Goal: Information Seeking & Learning: Learn about a topic

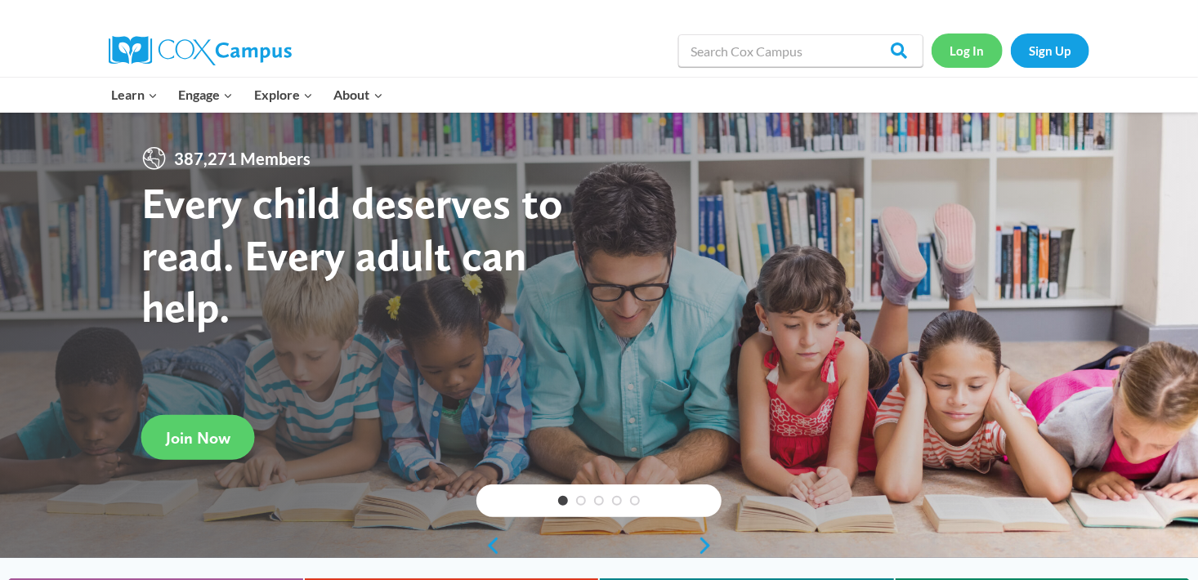
click at [969, 43] on link "Log In" at bounding box center [967, 51] width 71 height 34
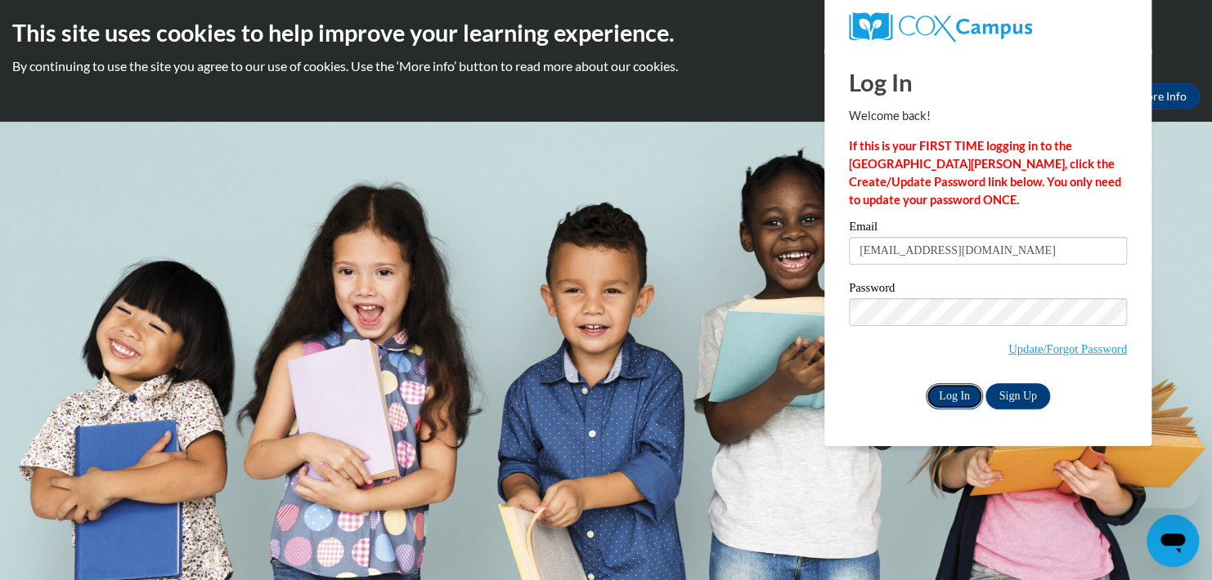
click at [955, 396] on input "Log In" at bounding box center [953, 396] width 57 height 26
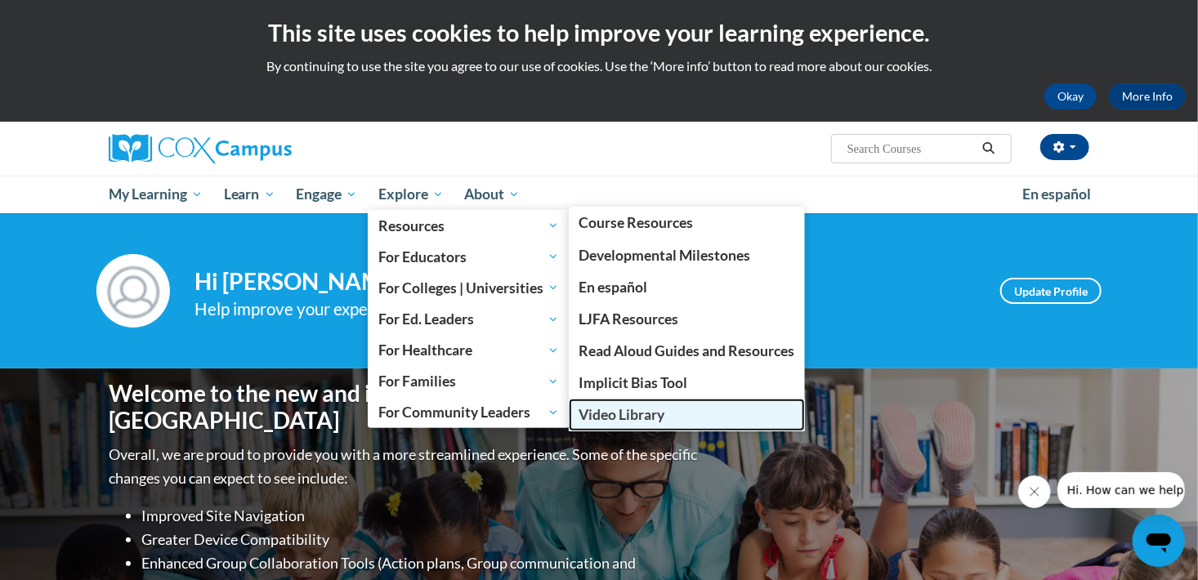
click at [643, 417] on span "Video Library" at bounding box center [622, 414] width 86 height 17
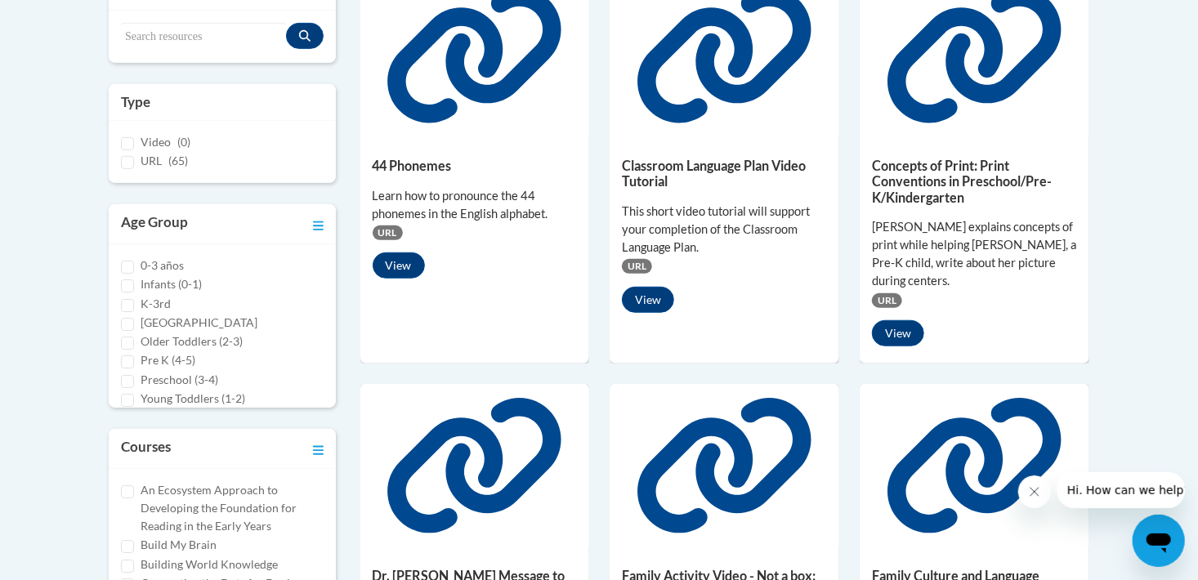
scroll to position [13, 0]
click at [128, 332] on input "Older Toddlers (2-3)" at bounding box center [127, 330] width 13 height 13
checkbox input "true"
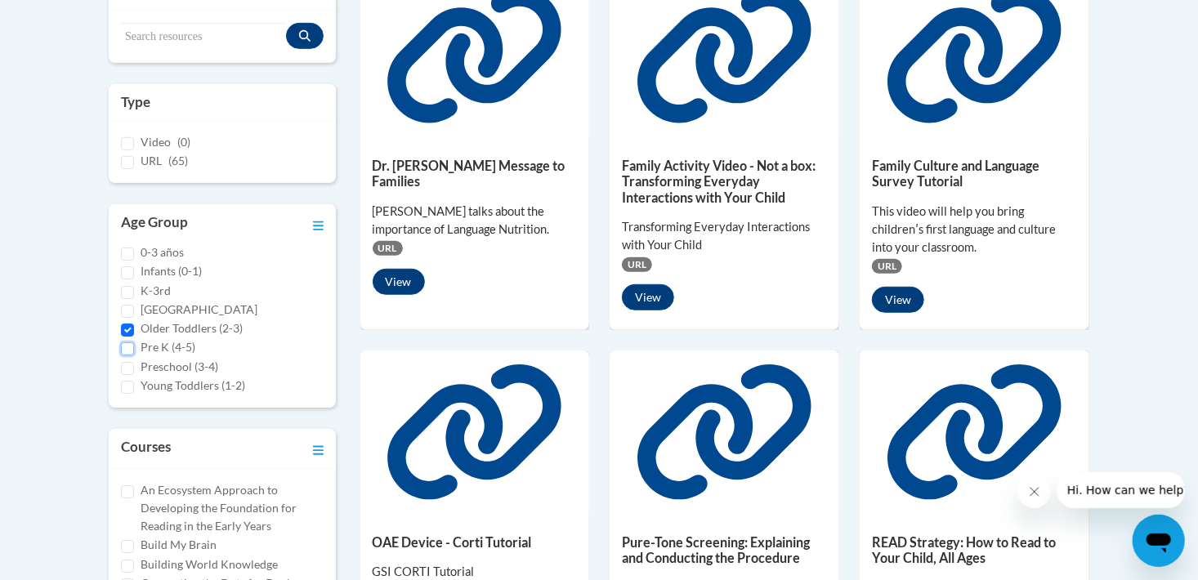
click at [130, 353] on input "Pre K (4-5)" at bounding box center [127, 349] width 13 height 13
checkbox input "true"
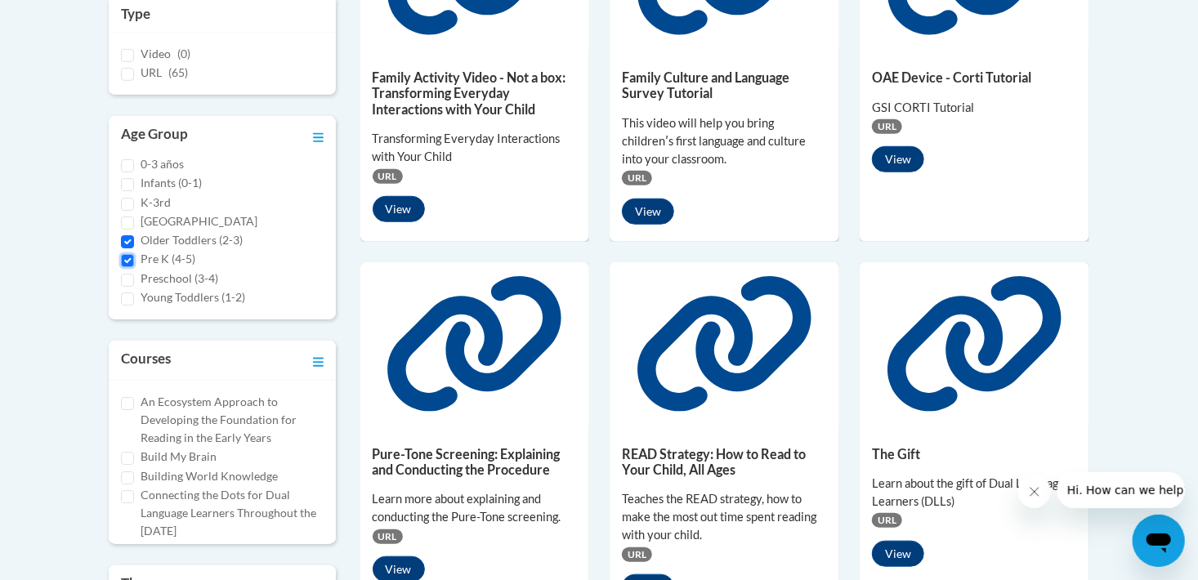
scroll to position [339, 0]
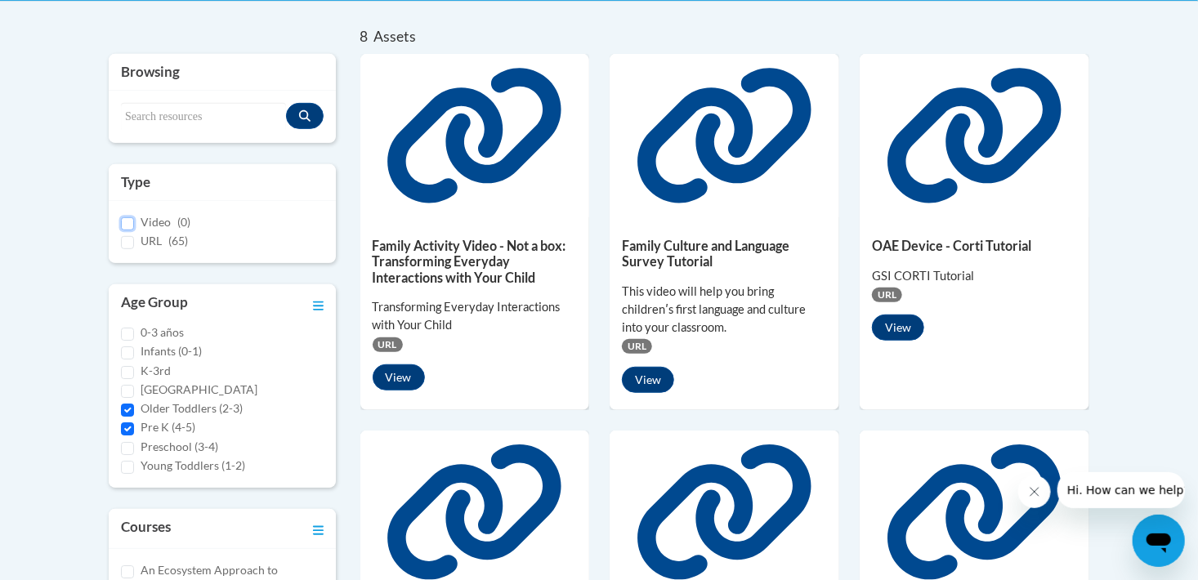
click at [125, 222] on input "Video (0)" at bounding box center [127, 223] width 13 height 13
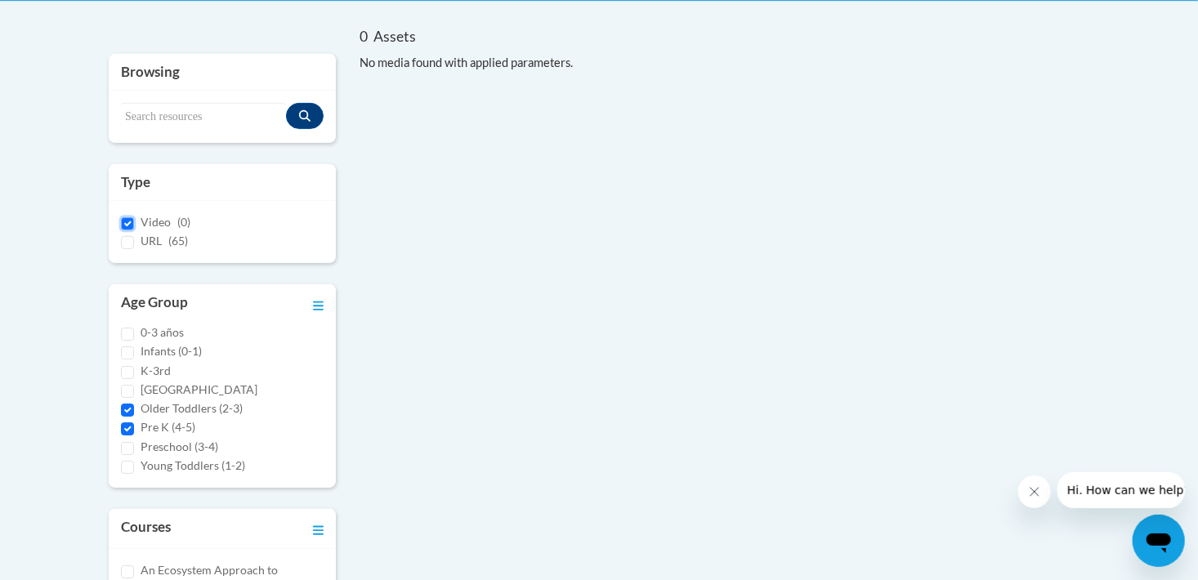
click at [125, 222] on input "Video (0)" at bounding box center [127, 223] width 13 height 13
checkbox input "false"
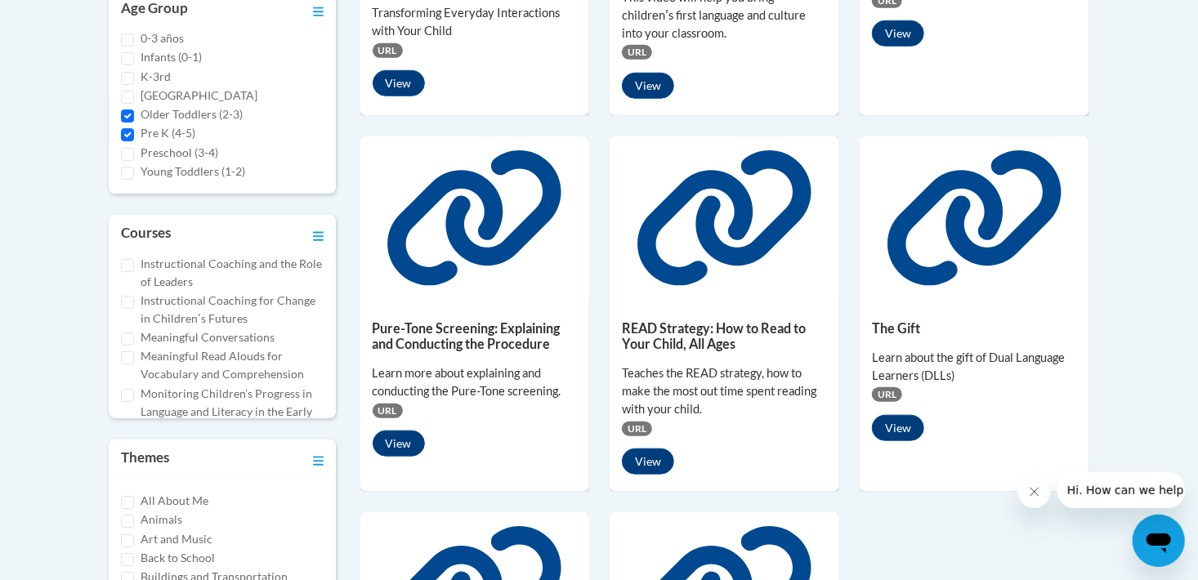
scroll to position [312, 0]
click at [128, 358] on input "Meaningful Read Alouds for Vocabulary and Comprehension" at bounding box center [127, 356] width 13 height 13
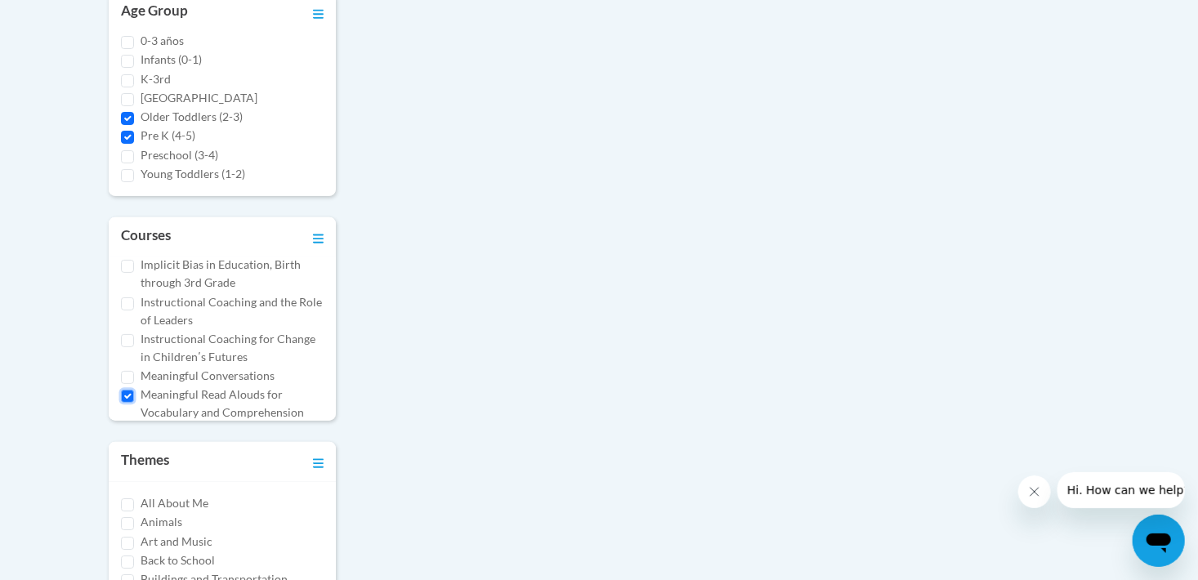
scroll to position [284, 0]
click at [128, 388] on input "Meaningful Read Alouds for Vocabulary and Comprehension" at bounding box center [127, 386] width 13 height 13
checkbox input "false"
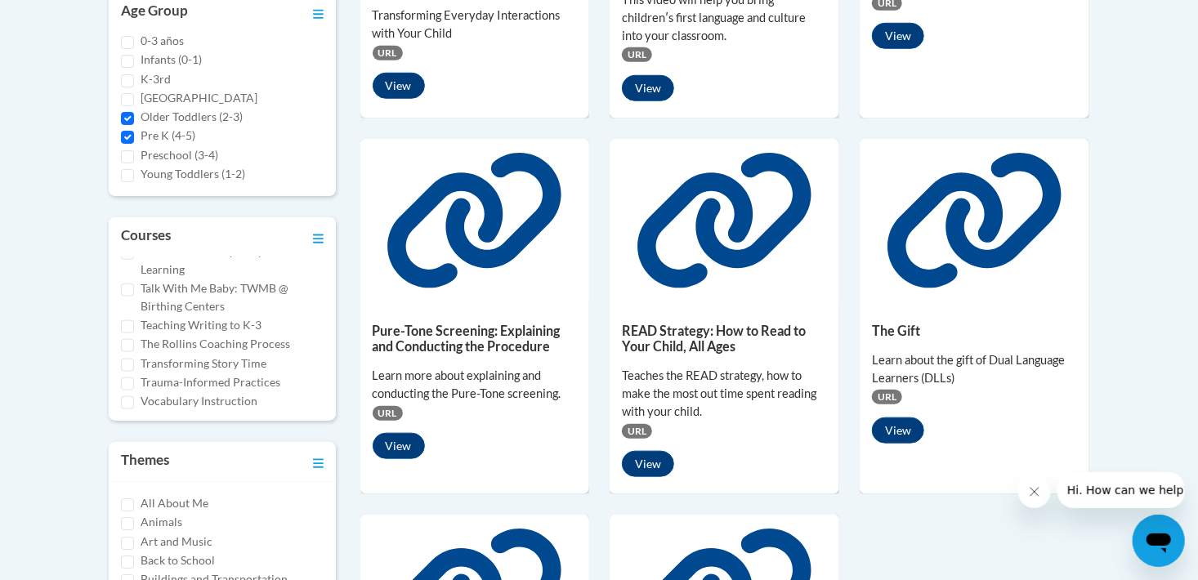
scroll to position [1072, 0]
click at [130, 361] on input "Transforming Story Time" at bounding box center [127, 362] width 13 height 13
checkbox input "true"
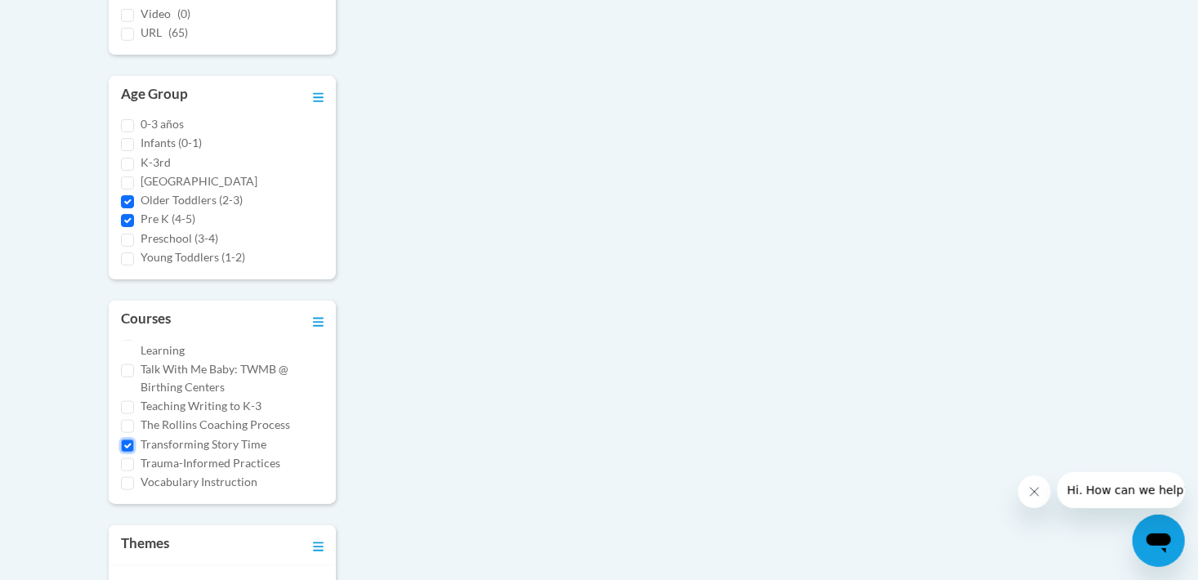
scroll to position [546, 0]
drag, startPoint x: 128, startPoint y: 206, endPoint x: 128, endPoint y: 217, distance: 11.4
click at [128, 217] on ul "0-3 años Infants (0-1) K-3rd Middle and High School Older Toddlers (2-3) Pre K …" at bounding box center [222, 192] width 203 height 151
click at [128, 217] on input "Pre K (4-5)" at bounding box center [127, 222] width 13 height 13
checkbox input "false"
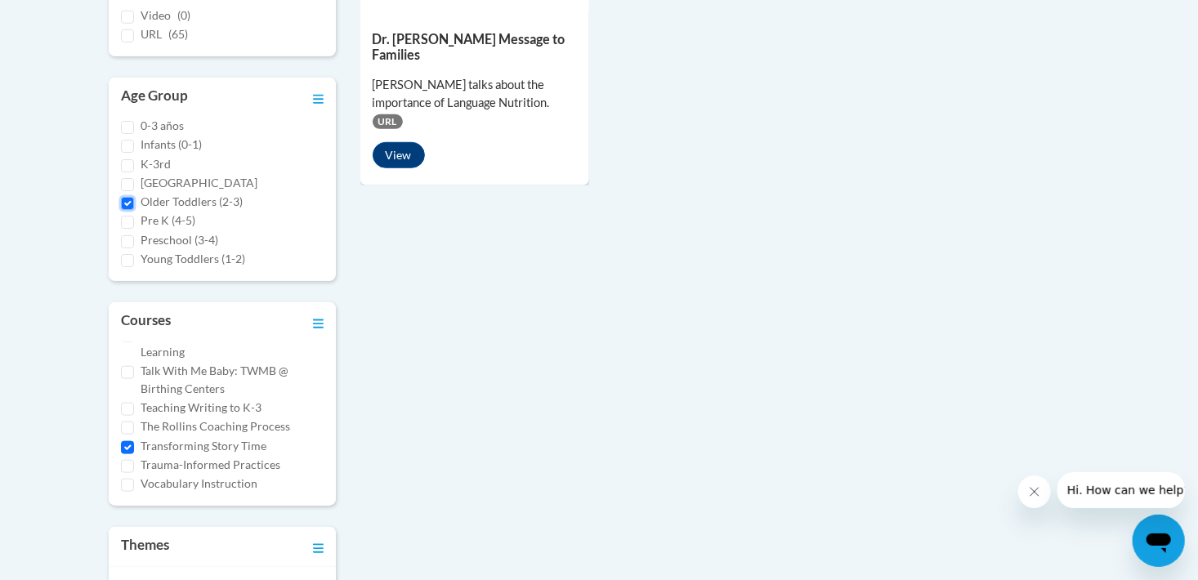
click at [128, 199] on input "Older Toddlers (2-3)" at bounding box center [127, 203] width 13 height 13
checkbox input "false"
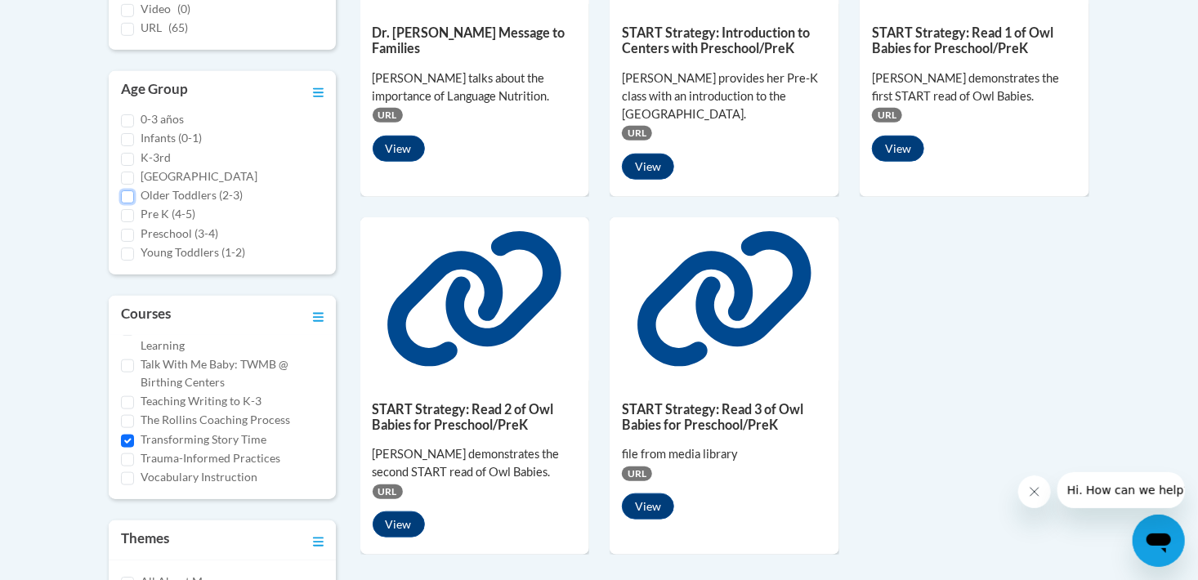
scroll to position [598, 0]
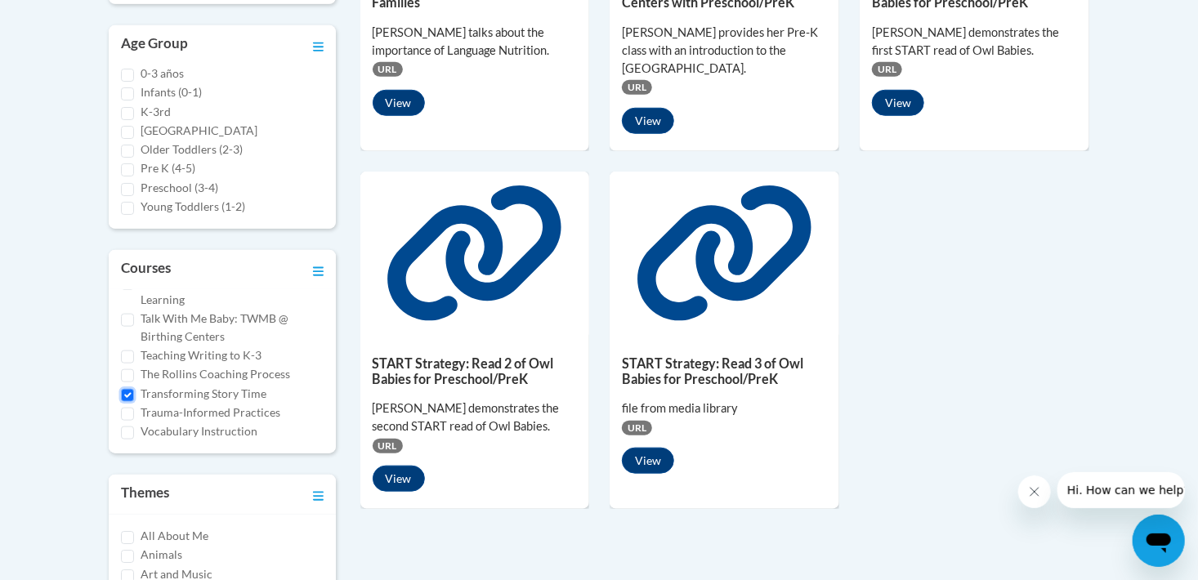
click at [129, 396] on input "Transforming Story Time" at bounding box center [127, 395] width 13 height 13
checkbox input "false"
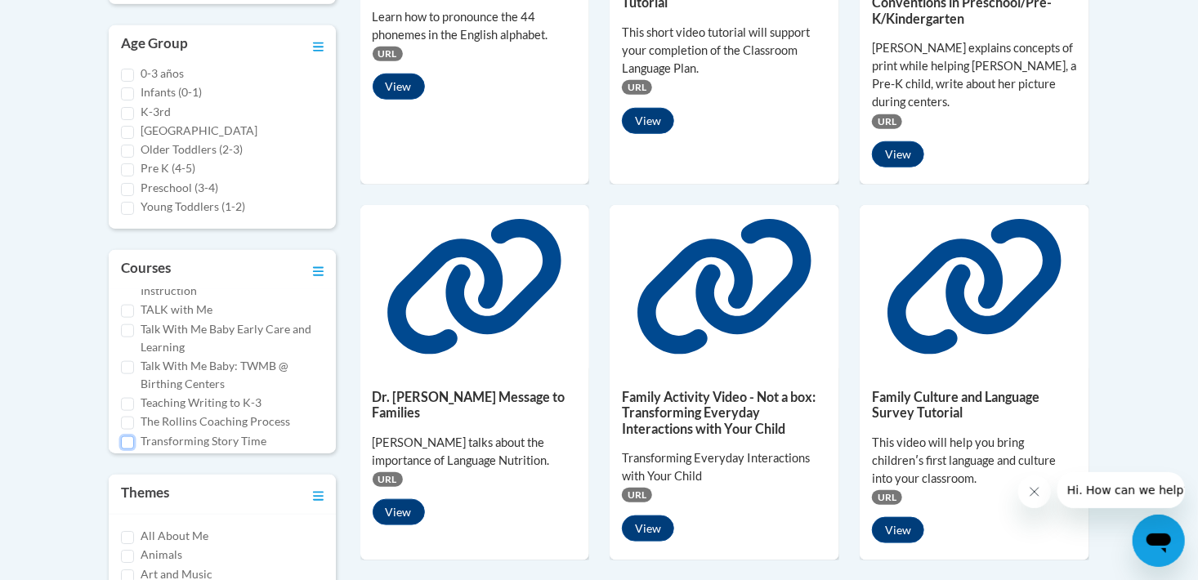
scroll to position [1023, 0]
click at [131, 423] on input "The Rollins Coaching Process" at bounding box center [127, 424] width 13 height 13
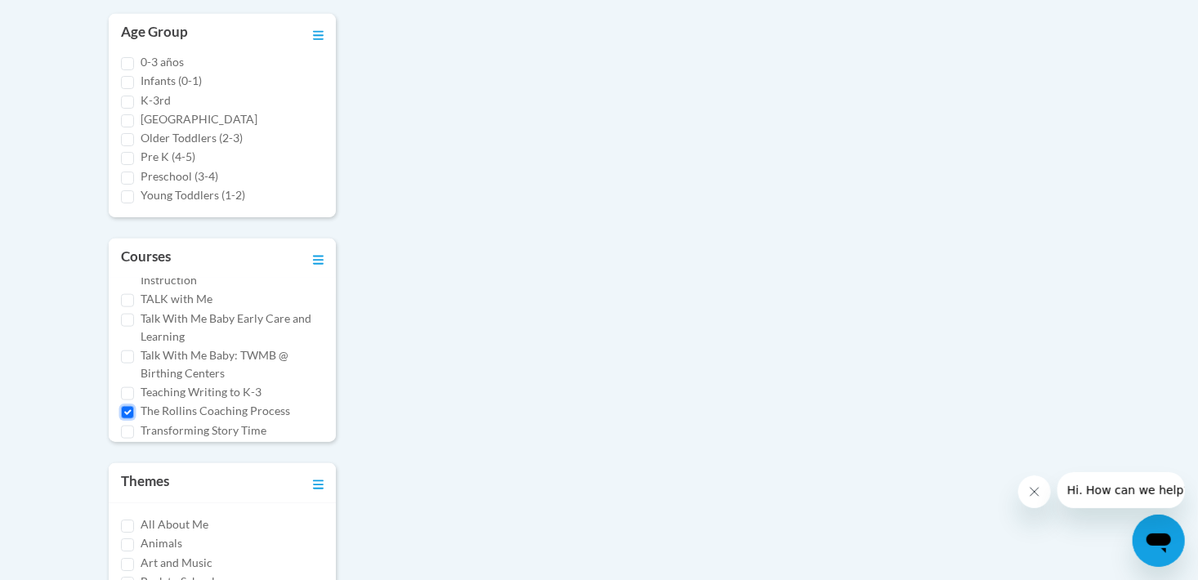
scroll to position [598, 0]
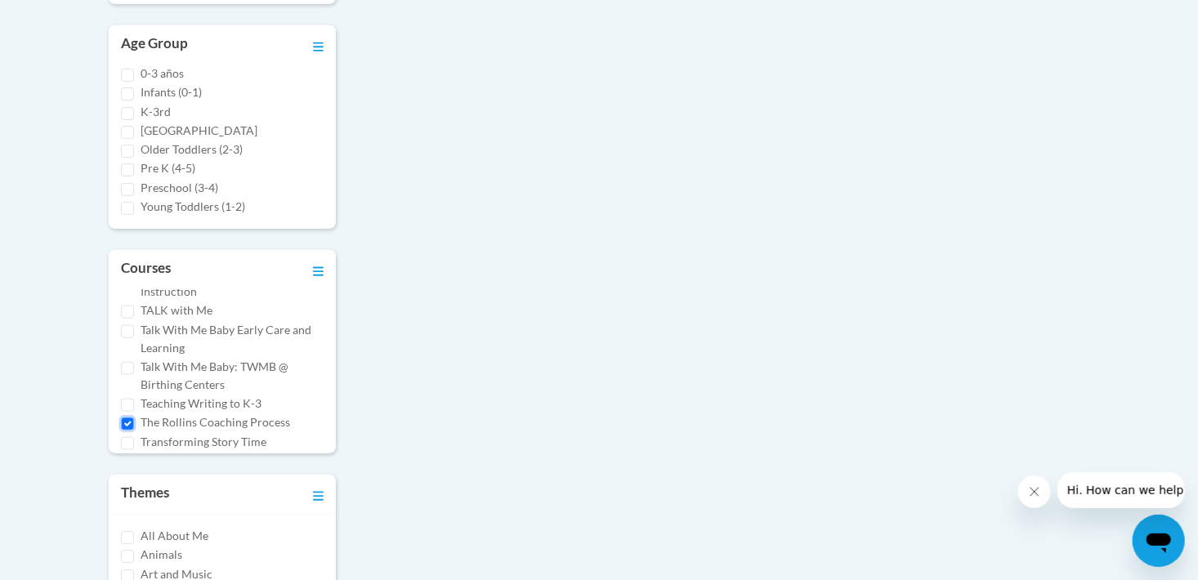
click at [124, 423] on input "The Rollins Coaching Process" at bounding box center [127, 424] width 13 height 13
checkbox input "false"
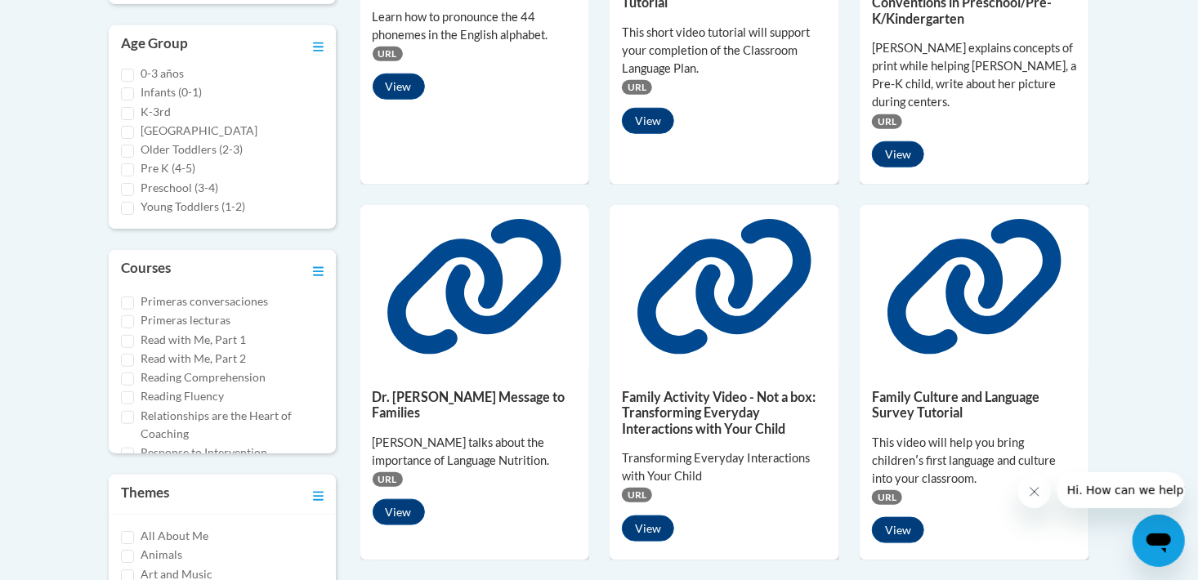
scroll to position [695, 0]
click at [132, 380] on input "Reading Comprehension" at bounding box center [127, 380] width 13 height 13
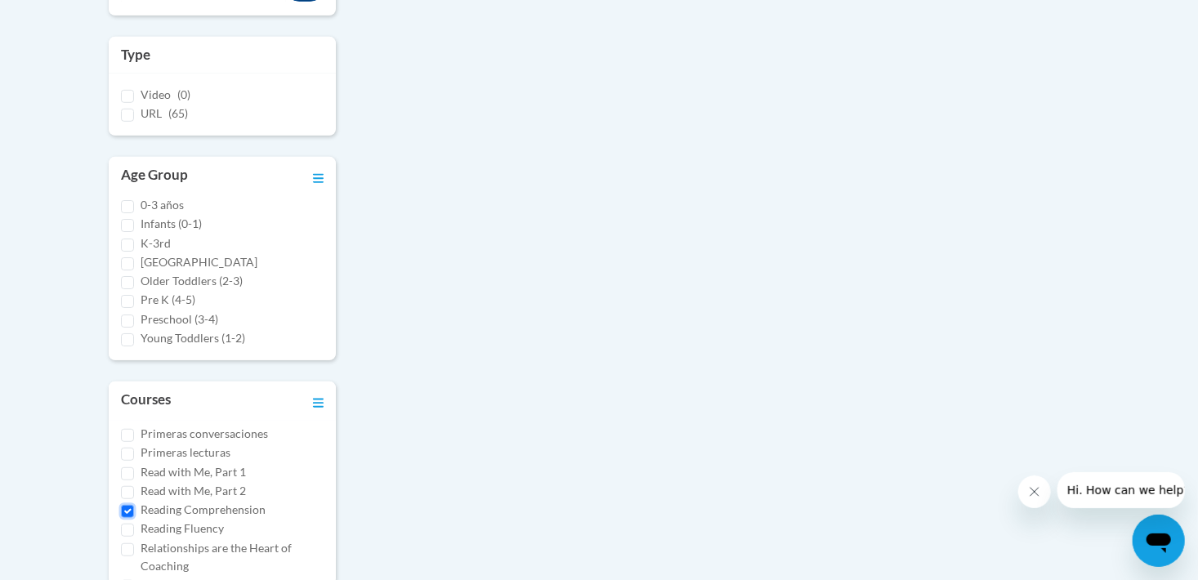
scroll to position [468, 0]
click at [130, 512] on input "Reading Comprehension" at bounding box center [127, 510] width 13 height 13
checkbox input "false"
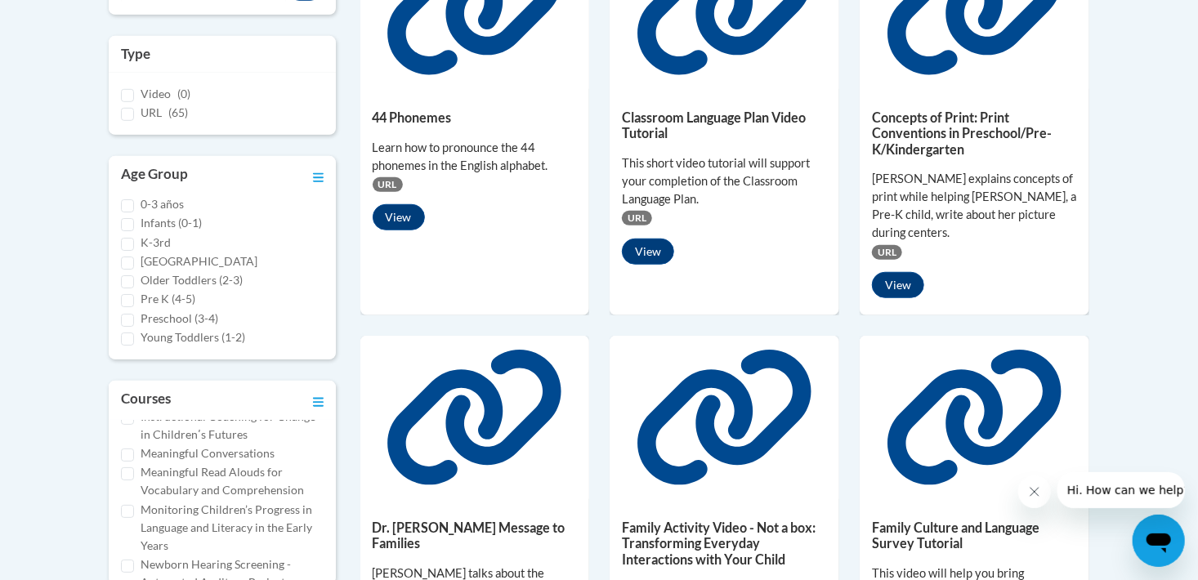
scroll to position [358, 0]
click at [131, 470] on input "Meaningful Read Alouds for Vocabulary and Comprehension" at bounding box center [127, 476] width 13 height 13
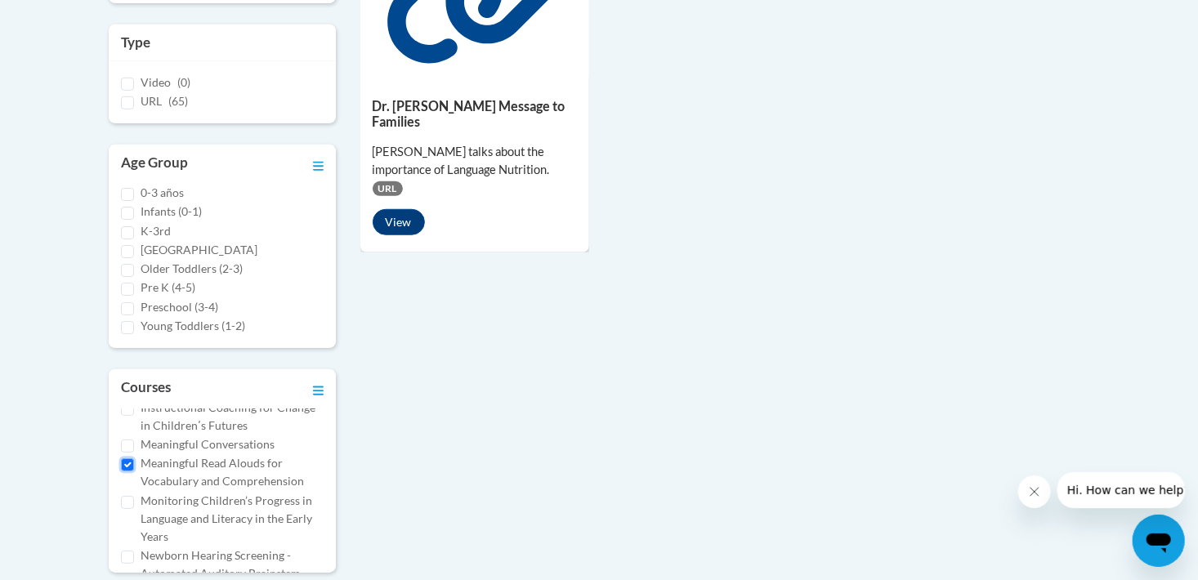
scroll to position [468, 0]
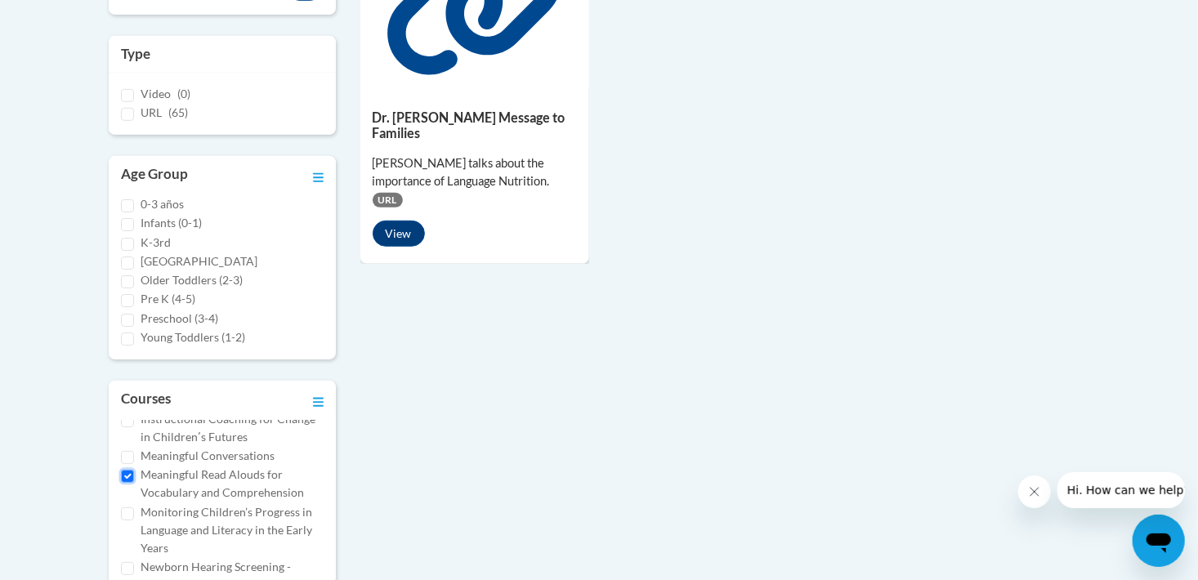
click at [128, 479] on input "Meaningful Read Alouds for Vocabulary and Comprehension" at bounding box center [127, 476] width 13 height 13
checkbox input "false"
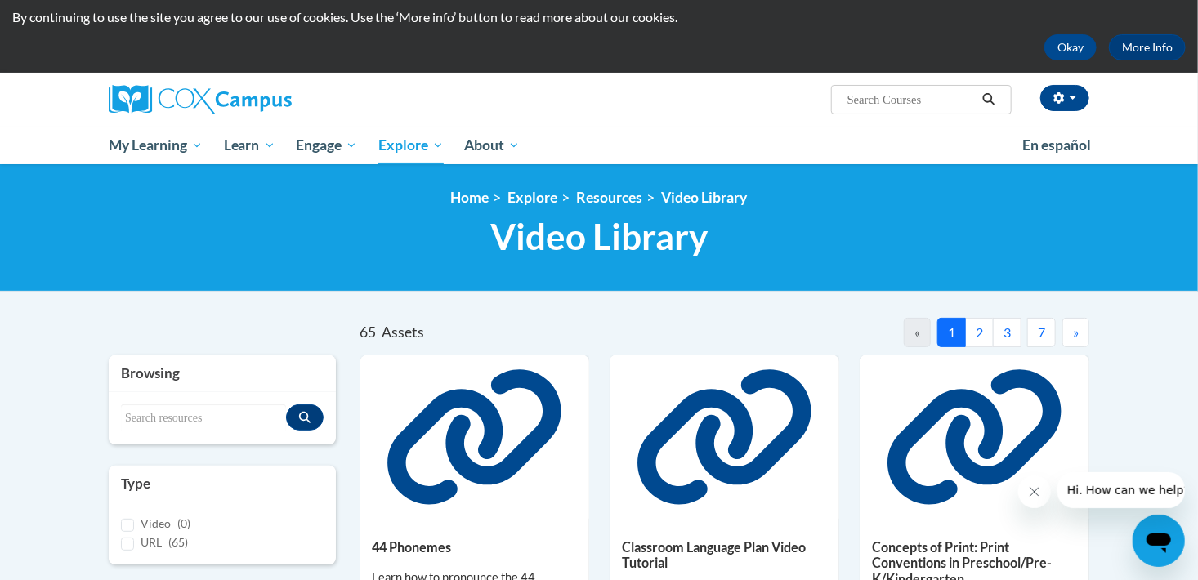
scroll to position [0, 0]
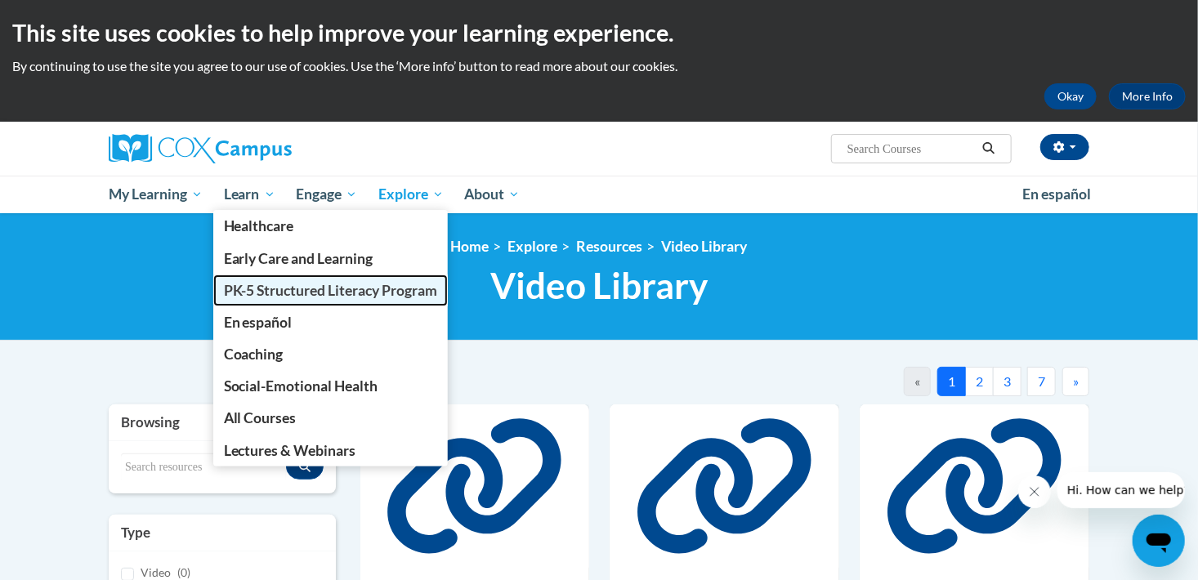
click at [262, 286] on span "PK-5 Structured Literacy Program" at bounding box center [331, 290] width 214 height 17
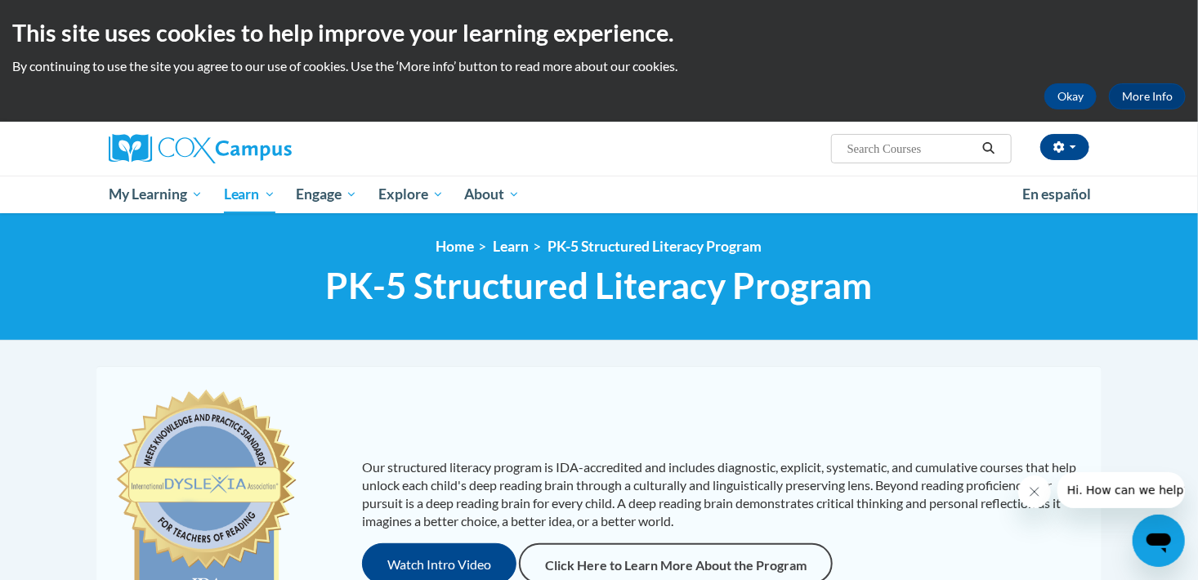
click at [892, 148] on input "Search..." at bounding box center [911, 149] width 131 height 20
type input "r"
type input "storybooks"
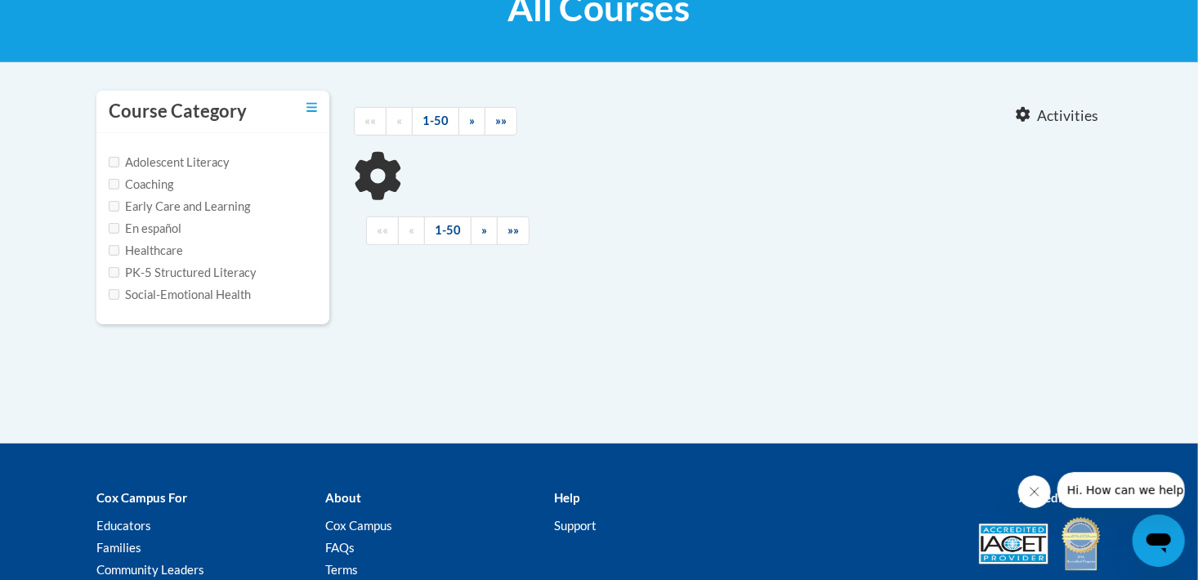
type input "storybooks"
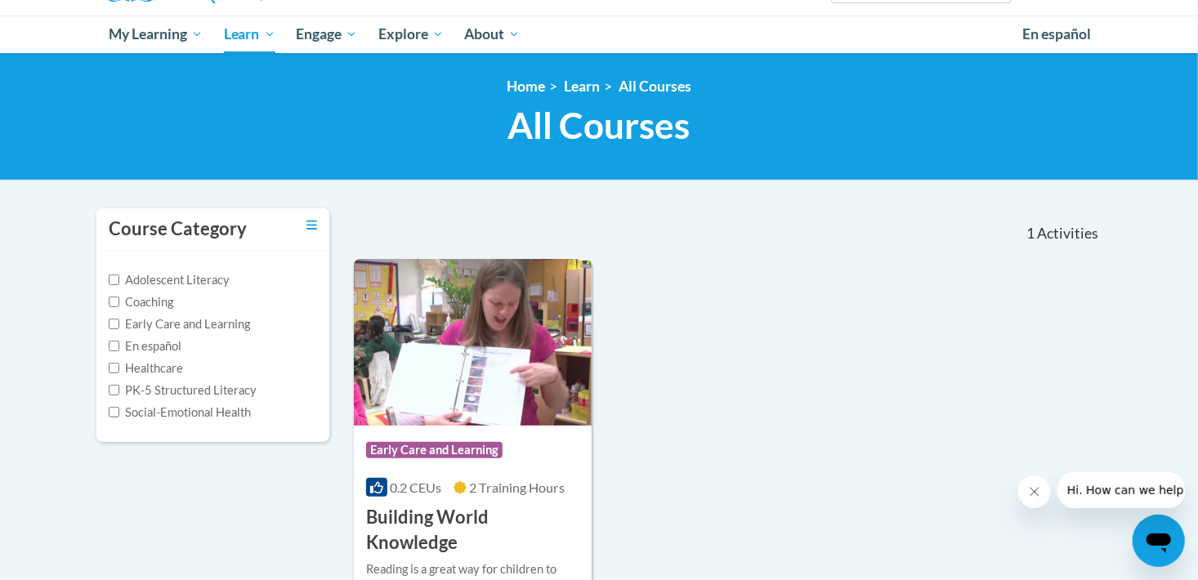
scroll to position [131, 0]
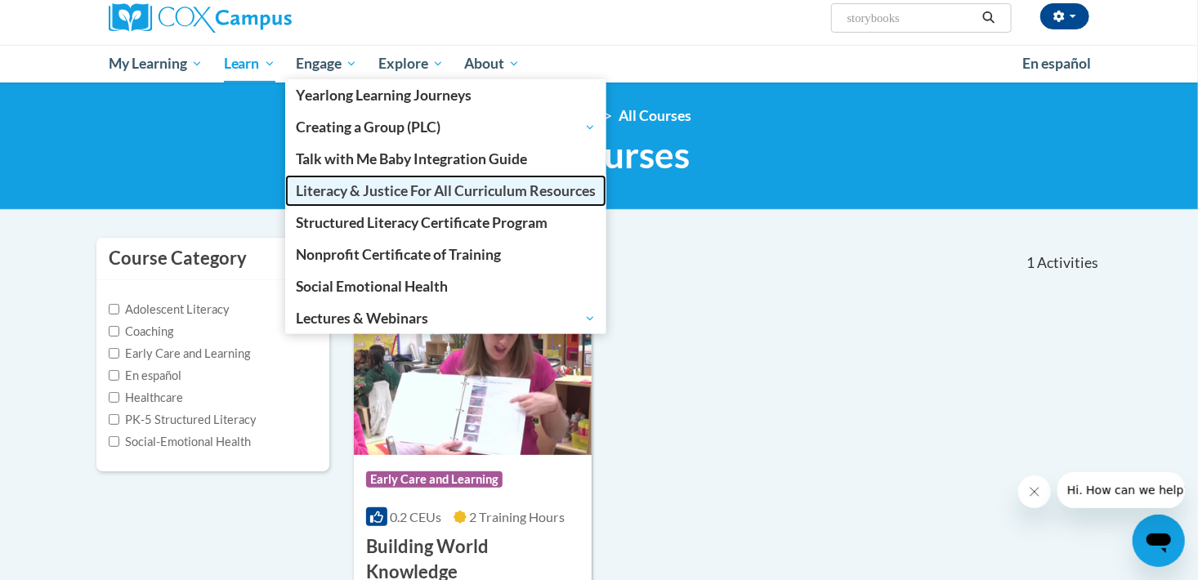
click at [513, 201] on link "Literacy & Justice For All Curriculum Resources" at bounding box center [445, 191] width 321 height 32
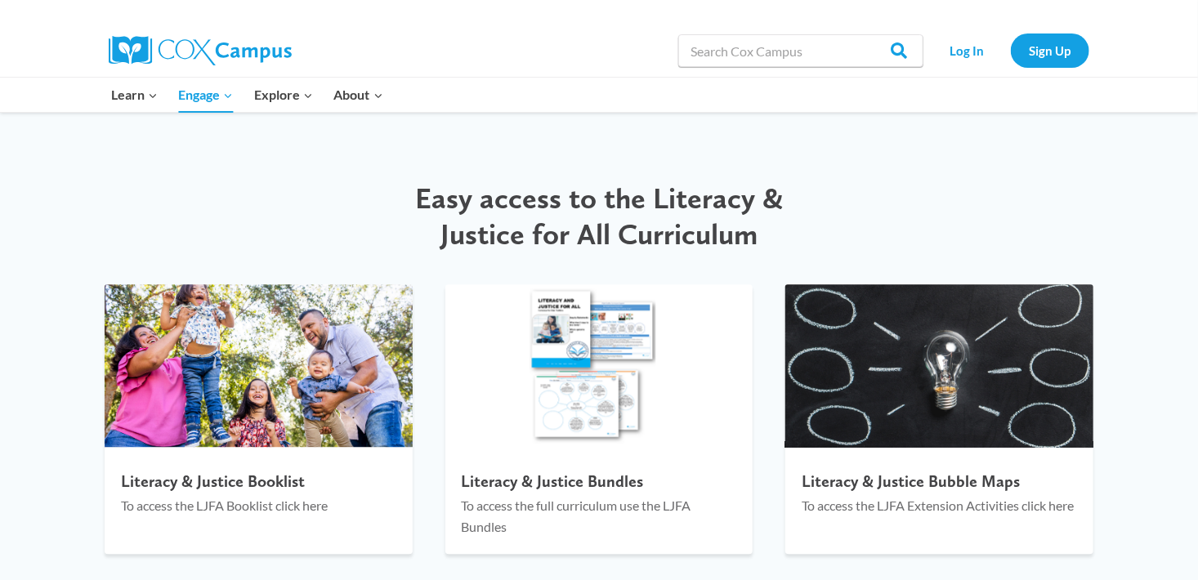
scroll to position [1675, 0]
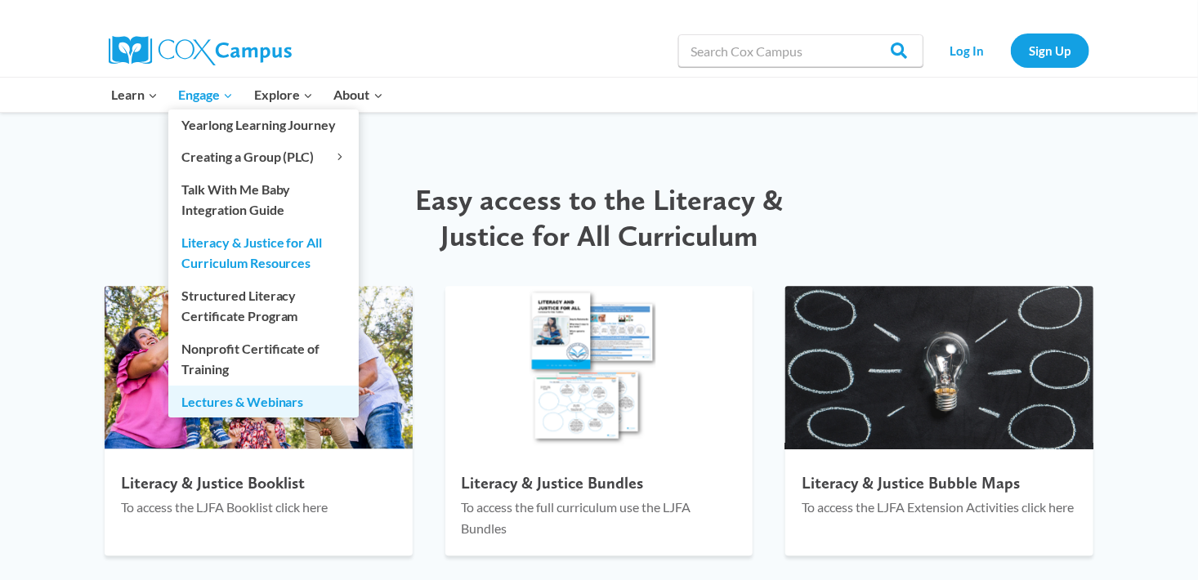
click at [218, 400] on link "Lectures & Webinars" at bounding box center [263, 401] width 190 height 31
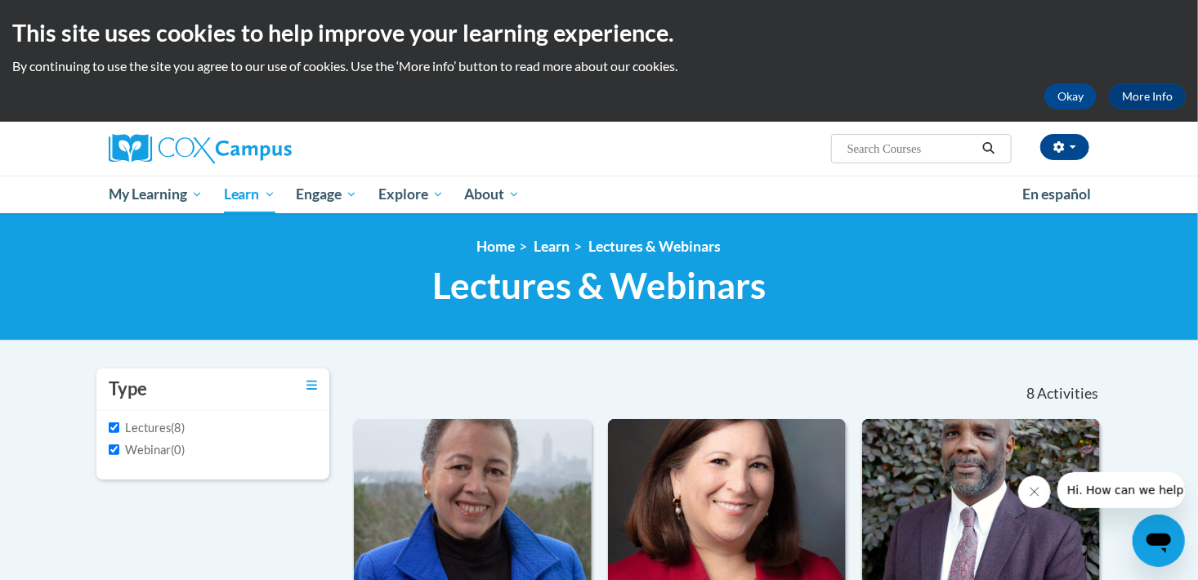
click at [923, 148] on input "Search..." at bounding box center [911, 149] width 131 height 20
type input "read aloud"
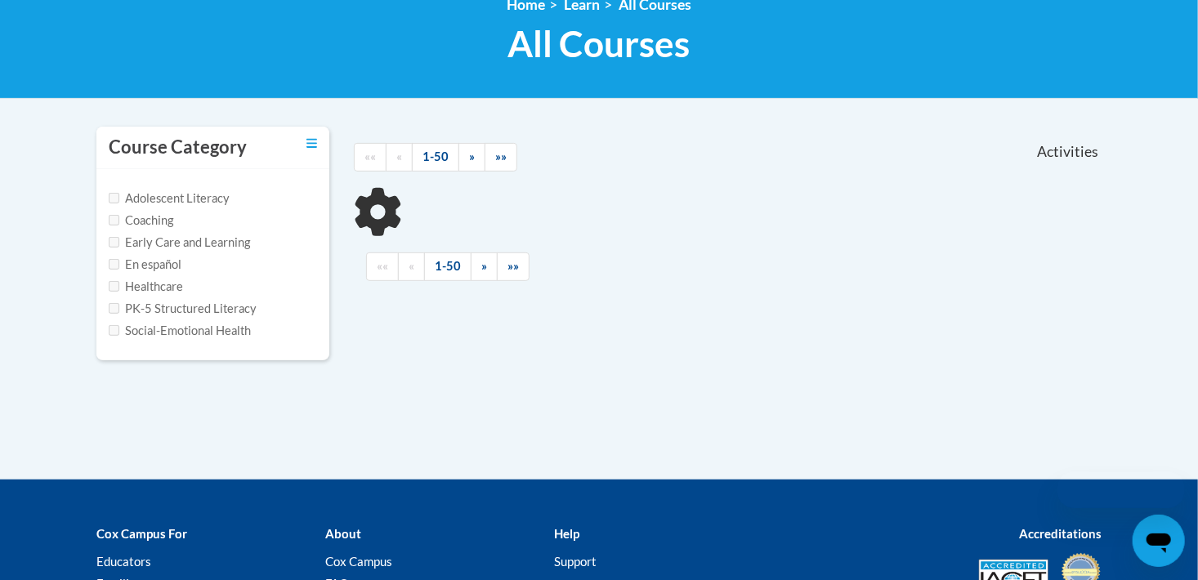
scroll to position [280, 0]
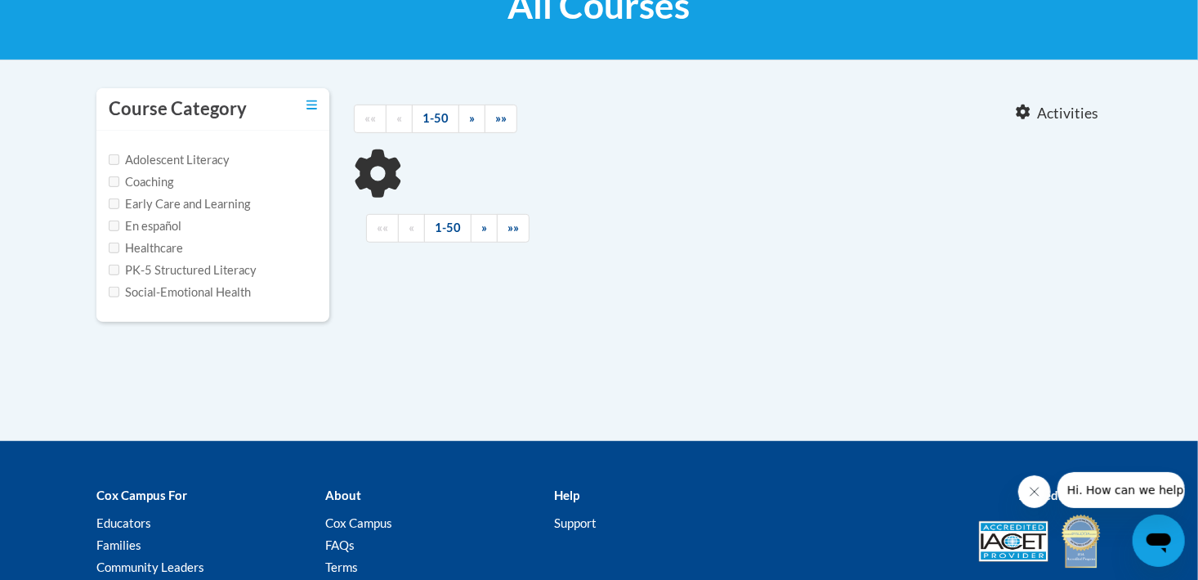
type input "read aloud"
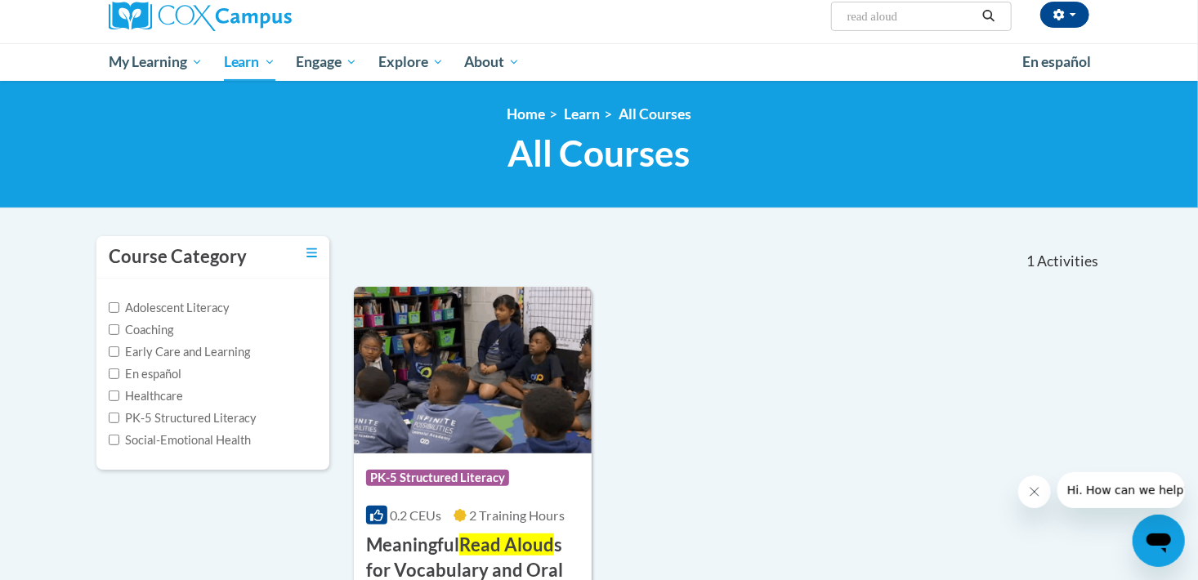
scroll to position [0, 0]
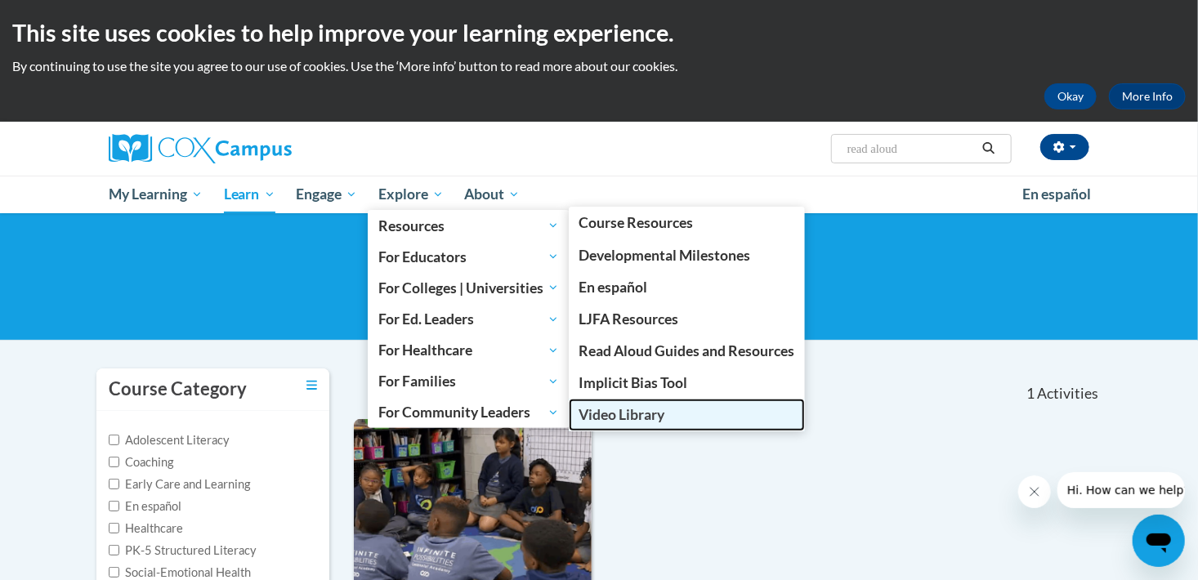
click at [602, 408] on span "Video Library" at bounding box center [622, 414] width 86 height 17
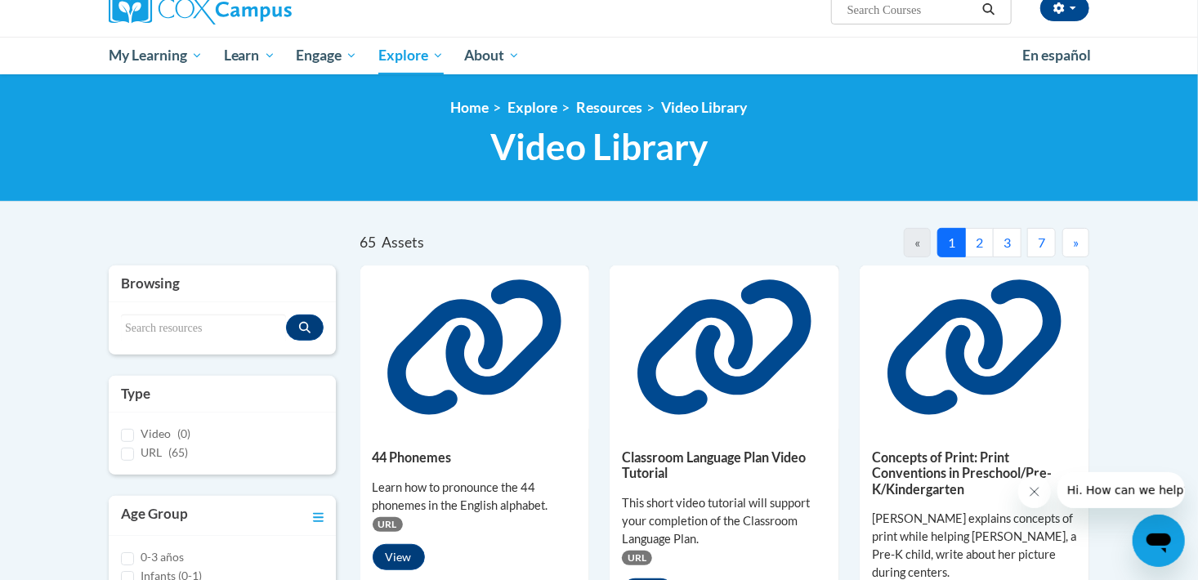
scroll to position [141, 0]
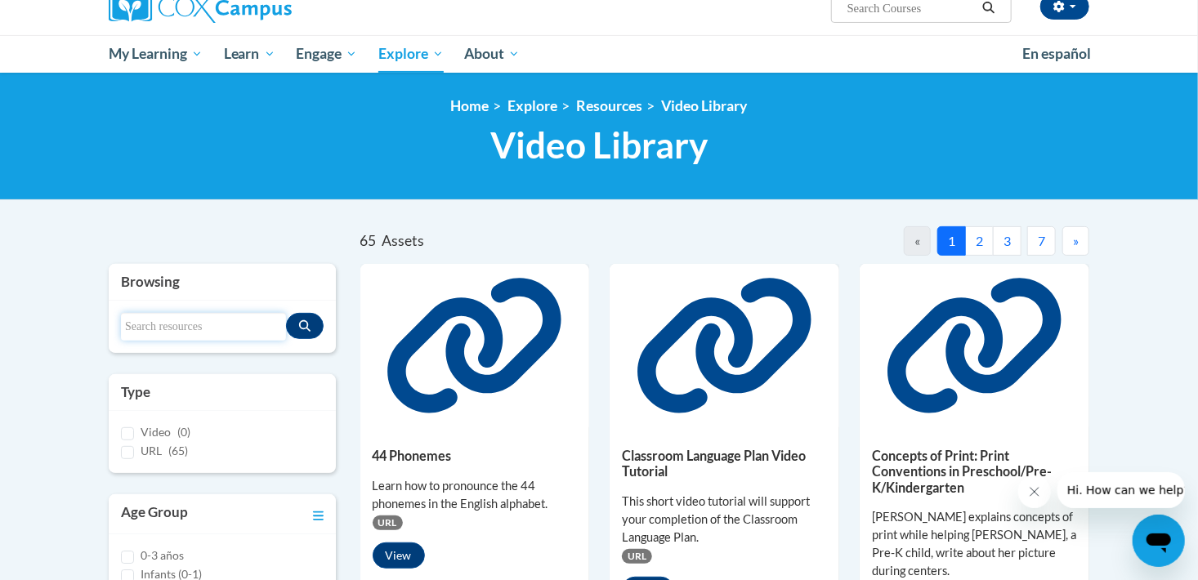
click at [171, 321] on input "Search resources" at bounding box center [203, 327] width 165 height 28
type input "read aloud"
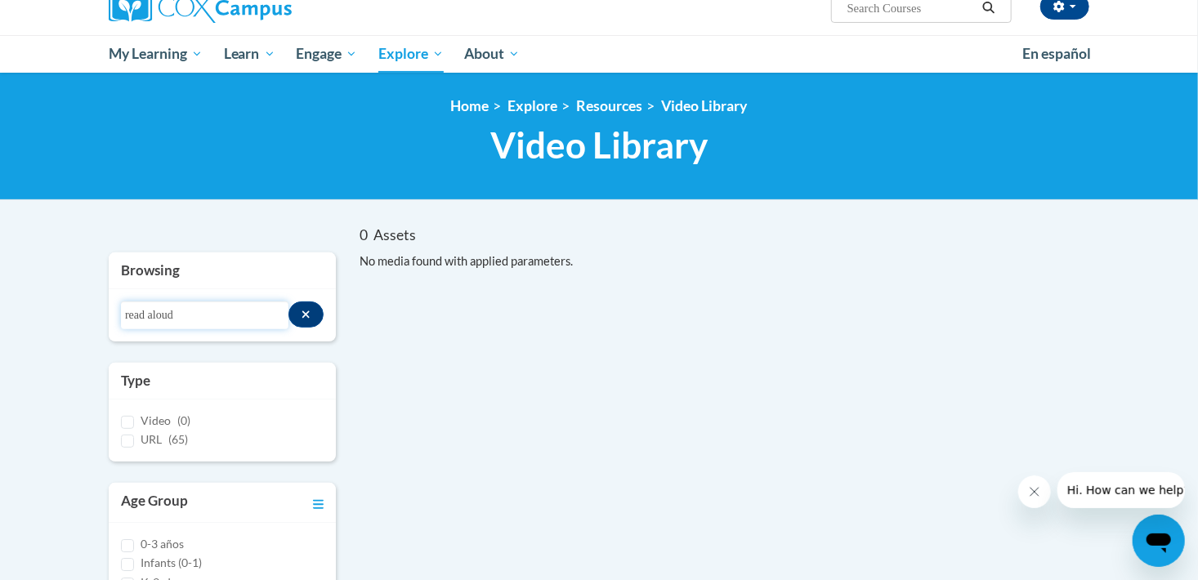
scroll to position [7, 0]
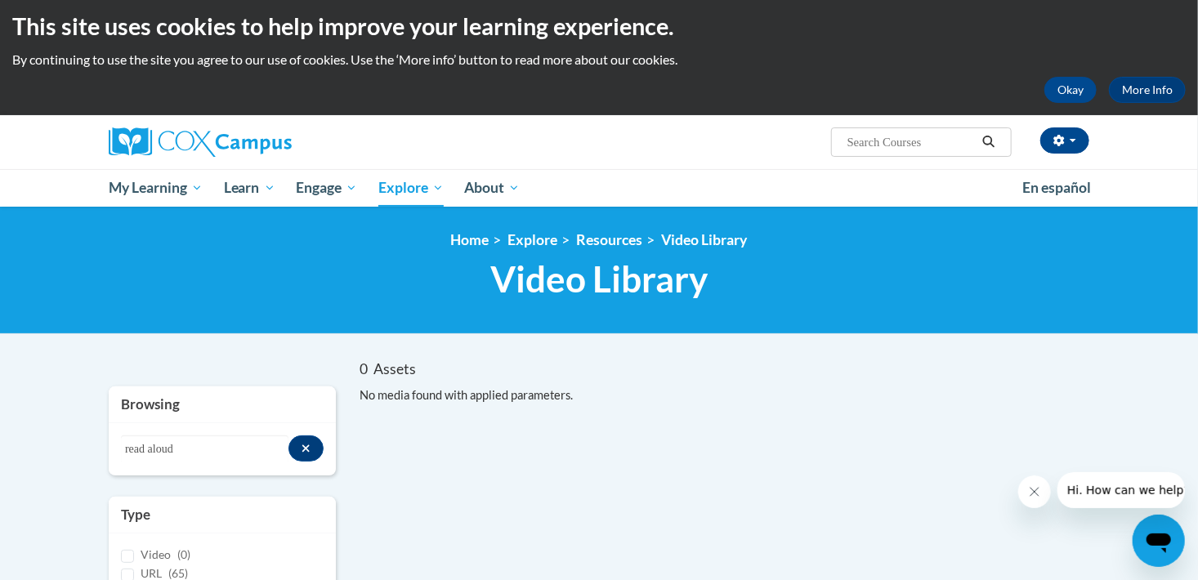
click at [903, 152] on span "Search Search..." at bounding box center [921, 142] width 181 height 29
click at [910, 140] on input "Search..." at bounding box center [911, 142] width 131 height 20
click at [311, 446] on button "Search resources" at bounding box center [306, 449] width 35 height 26
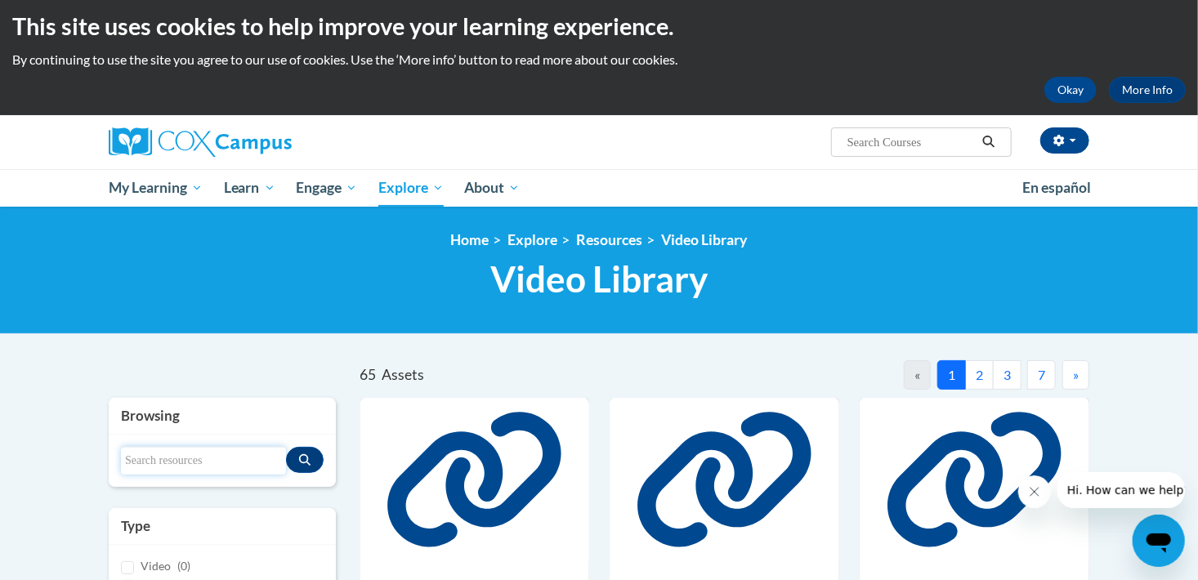
click at [158, 461] on input "Search resources" at bounding box center [203, 461] width 165 height 28
type input "toddler"
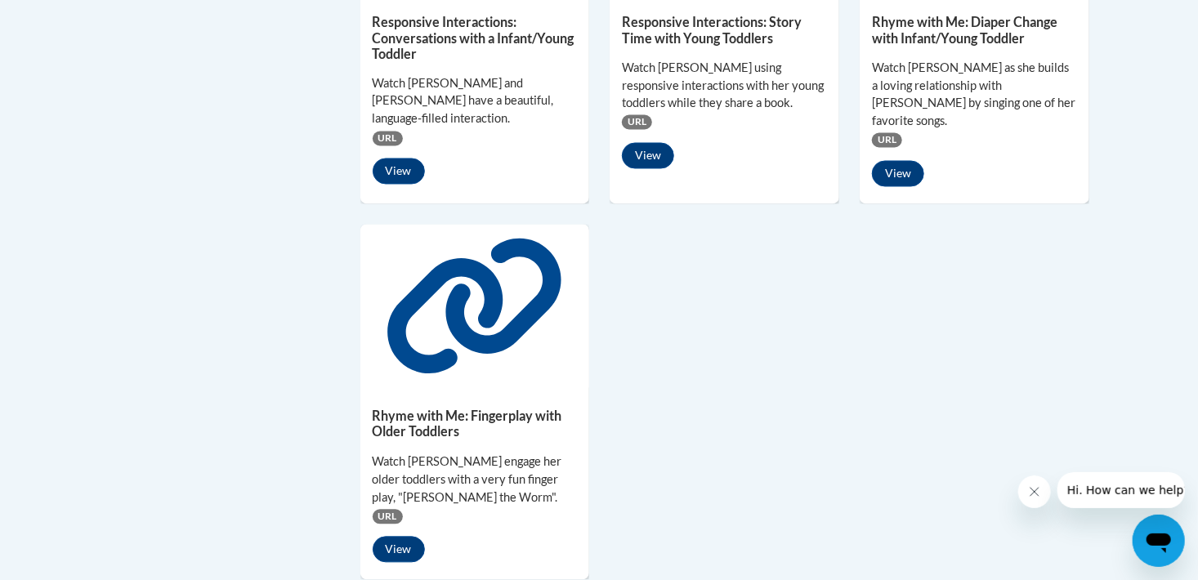
scroll to position [1392, 0]
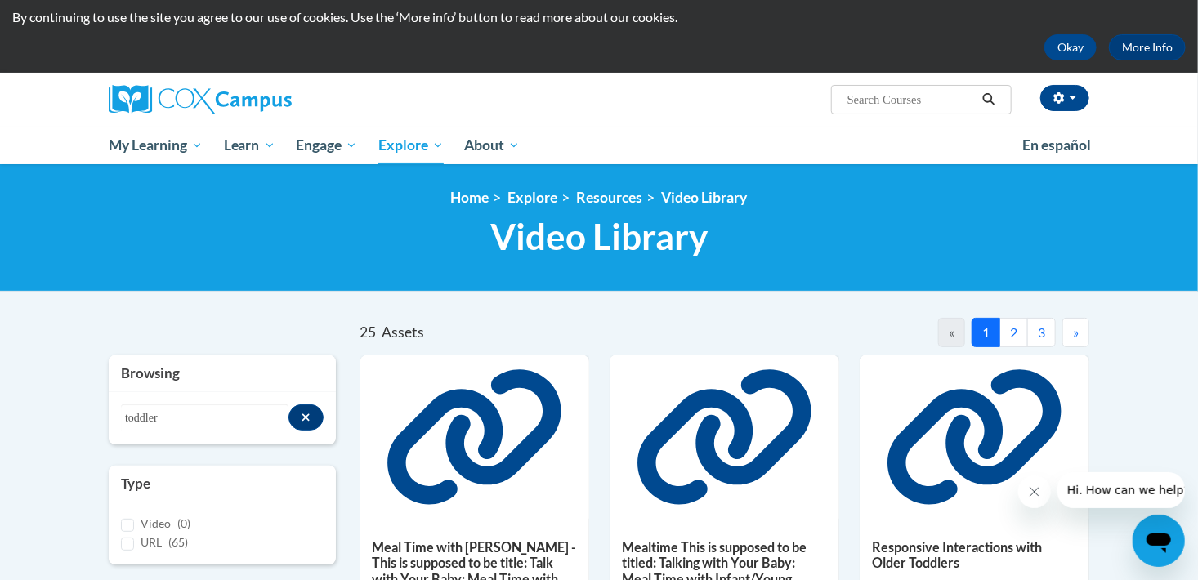
scroll to position [7, 0]
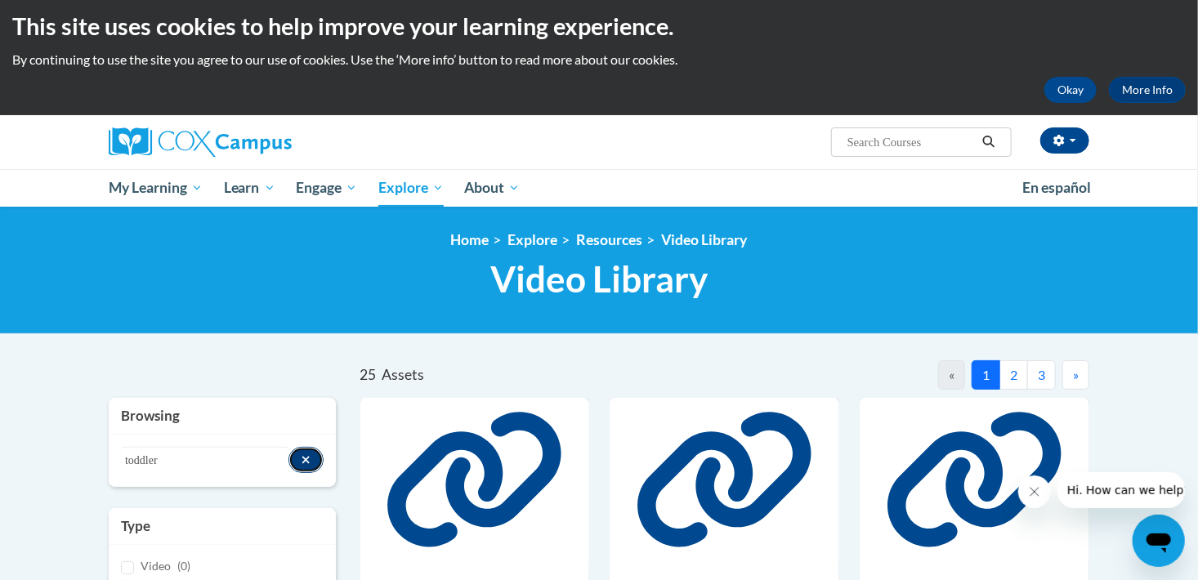
click at [315, 464] on button "Search resources" at bounding box center [306, 460] width 35 height 26
click at [158, 450] on input "Search resources" at bounding box center [203, 461] width 165 height 28
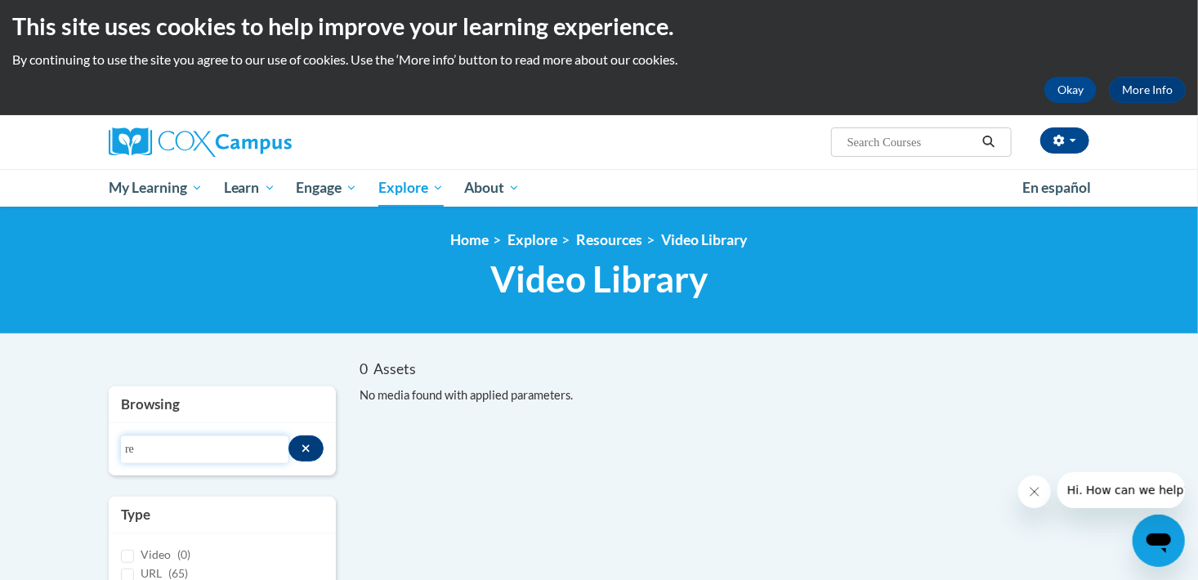
type input "r"
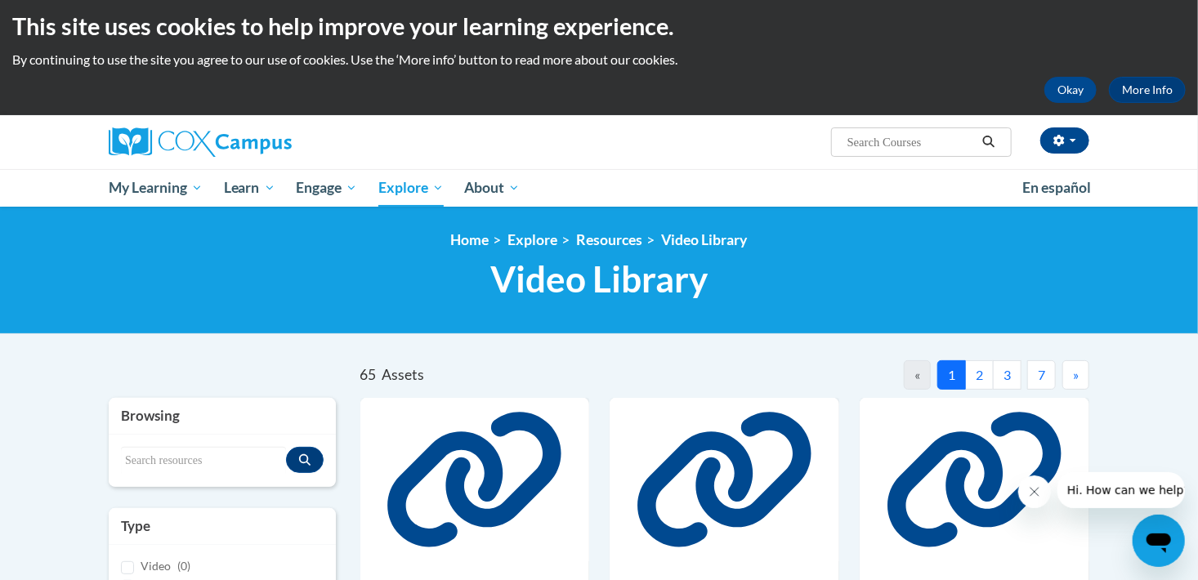
click at [920, 128] on span "Search Search..." at bounding box center [921, 142] width 181 height 29
click at [907, 137] on input "Search..." at bounding box center [911, 142] width 131 height 20
type input "read older toddler"
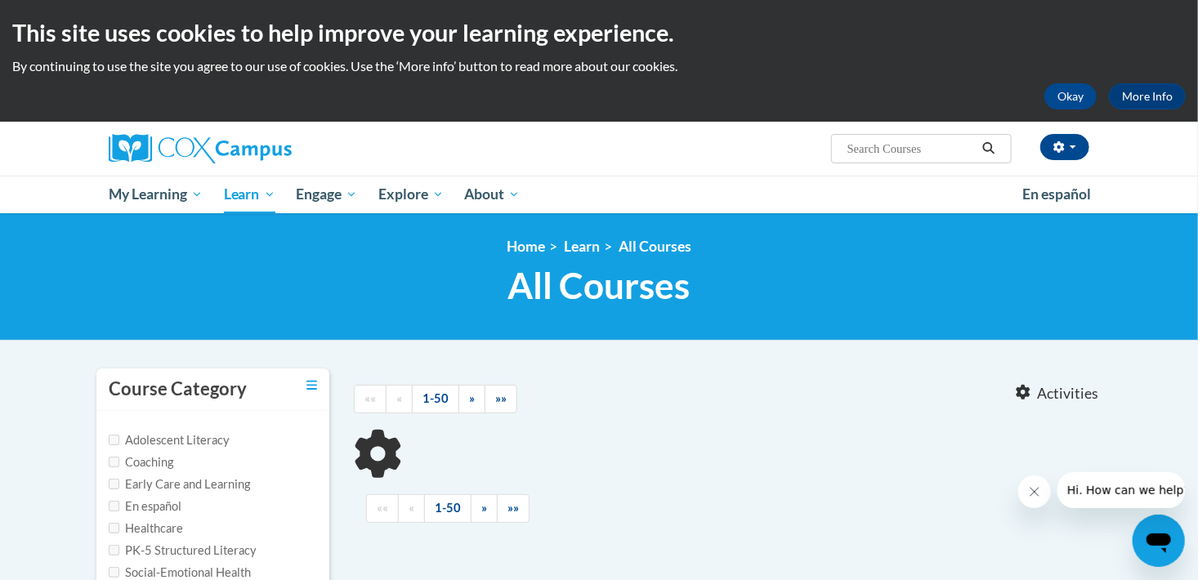
type input "read older toddler"
